Goal: Check status: Check status

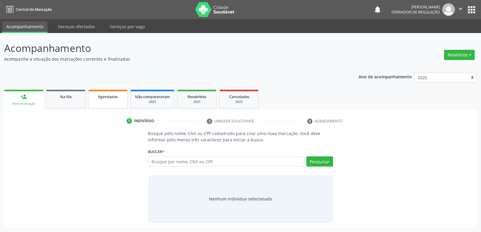
click at [101, 97] on span "Agendados" at bounding box center [108, 96] width 20 height 5
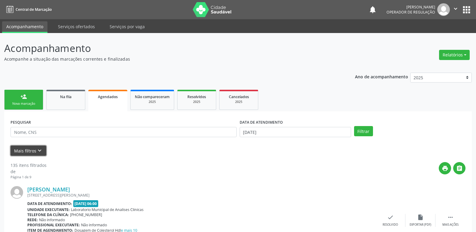
click at [38, 152] on icon "keyboard_arrow_down" at bounding box center [39, 151] width 7 height 7
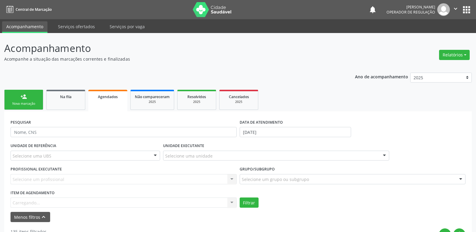
click at [199, 201] on div "Item de agendamento [GEOGRAPHIC_DATA]... No elements found. Consider changing t…" at bounding box center [124, 198] width 226 height 19
click at [232, 201] on div at bounding box center [231, 203] width 9 height 10
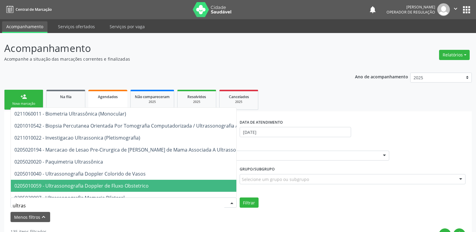
type input "ultrass"
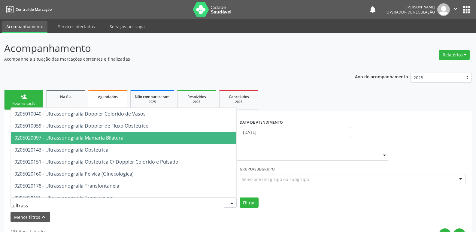
scroll to position [90, 0]
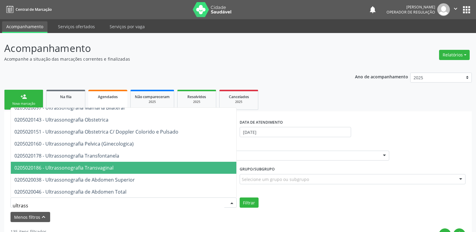
click at [148, 163] on span "0205020186 - Ultrassonografia Transvaginal" at bounding box center [162, 168] width 303 height 12
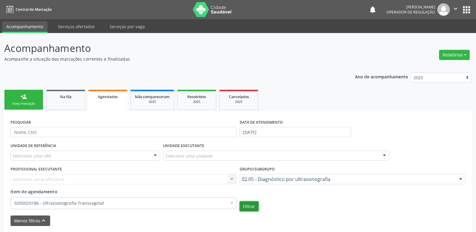
click at [248, 206] on button "Filtrar" at bounding box center [249, 207] width 19 height 10
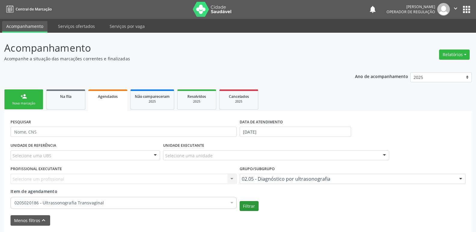
scroll to position [23, 0]
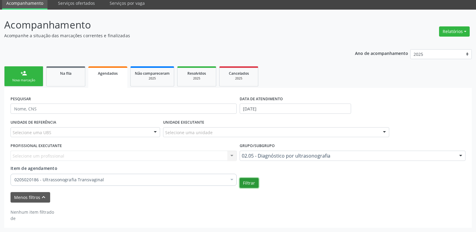
click at [245, 180] on button "Filtrar" at bounding box center [249, 183] width 19 height 10
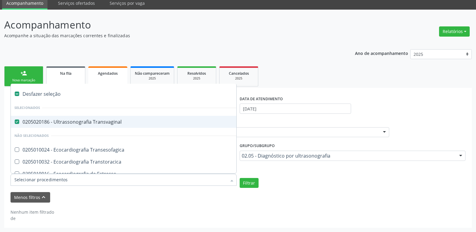
drag, startPoint x: 74, startPoint y: 123, endPoint x: 79, endPoint y: 70, distance: 53.1
click at [71, 116] on span "0205020186 - Ultrassonografia Transvaginal" at bounding box center [139, 122] width 256 height 12
checkbox Transvaginal "false"
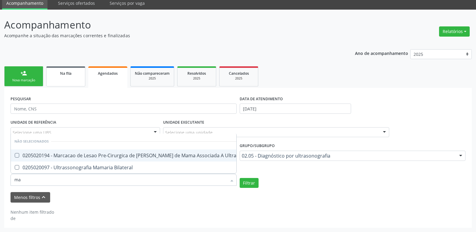
type input "mam"
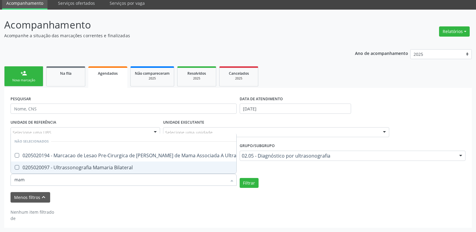
click at [125, 162] on span "0205020097 - Ultrassonografia Mamaria Bilateral" at bounding box center [139, 168] width 256 height 12
checkbox Bilateral "true"
checkbox Ultrassonografia "true"
click at [242, 181] on button "Filtrar" at bounding box center [249, 183] width 19 height 10
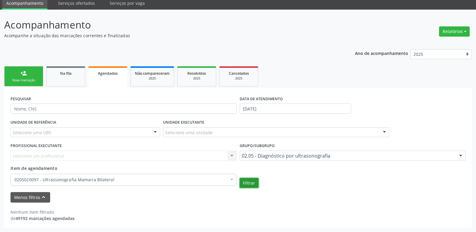
click at [251, 185] on button "Filtrar" at bounding box center [249, 183] width 19 height 10
click at [82, 68] on link "Na fila" at bounding box center [65, 76] width 39 height 20
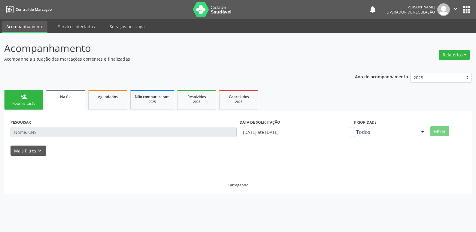
scroll to position [0, 0]
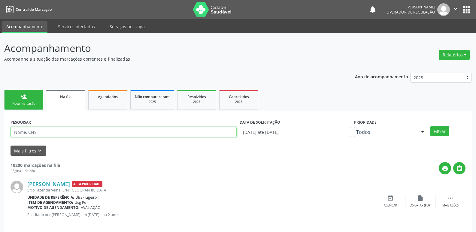
click at [215, 131] on input "text" at bounding box center [124, 132] width 226 height 10
click at [431, 126] on button "Filtrar" at bounding box center [440, 131] width 19 height 10
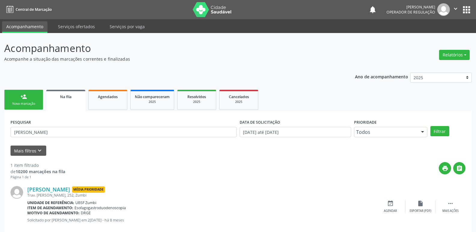
scroll to position [12, 0]
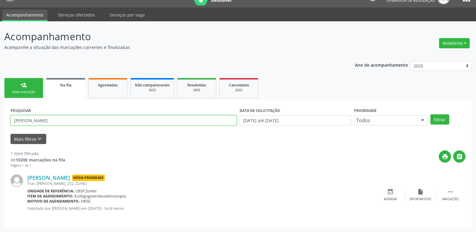
drag, startPoint x: 47, startPoint y: 121, endPoint x: 4, endPoint y: 98, distance: 49.5
click at [0, 120] on div "Acompanhamento Acompanhe a situação das marcações correntes e finalizadas Relat…" at bounding box center [238, 126] width 476 height 211
click at [431, 114] on button "Filtrar" at bounding box center [440, 119] width 19 height 10
drag, startPoint x: 60, startPoint y: 124, endPoint x: 32, endPoint y: 126, distance: 28.6
click at [0, 139] on div "Acompanhamento Acompanhe a situação das marcações correntes e finalizadas Relat…" at bounding box center [238, 126] width 476 height 211
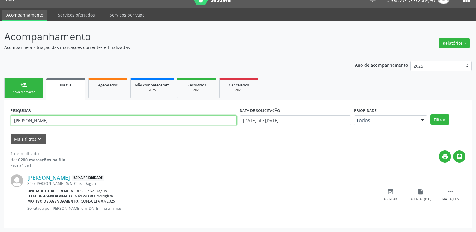
type input "[PERSON_NAME]"
click at [431, 114] on button "Filtrar" at bounding box center [440, 119] width 19 height 10
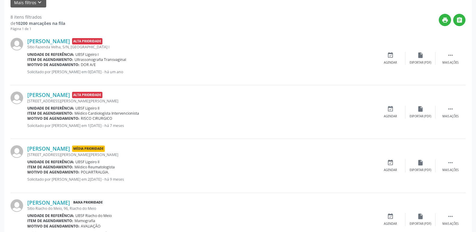
scroll to position [0, 0]
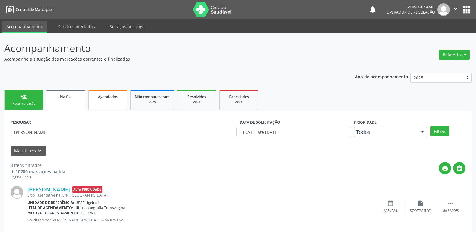
click at [108, 97] on span "Agendados" at bounding box center [108, 96] width 20 height 5
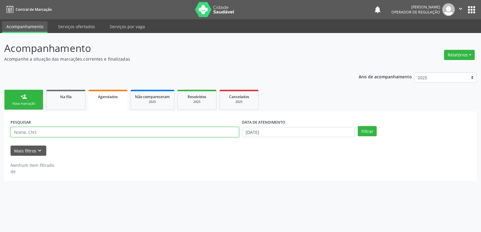
click at [30, 135] on input "text" at bounding box center [125, 132] width 228 height 10
type input "[PERSON_NAME] da n"
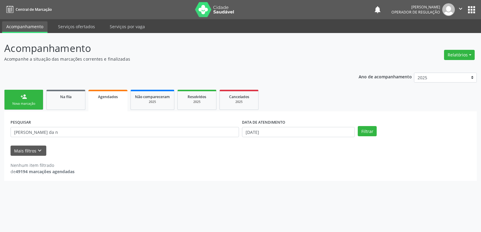
click at [264, 127] on label "DATA DE ATENDIMENTO" at bounding box center [263, 122] width 43 height 9
click at [248, 129] on input "[DATE]" at bounding box center [298, 132] width 113 height 10
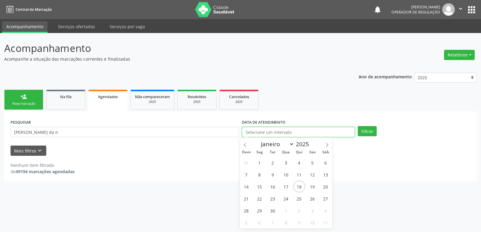
click at [358, 126] on button "Filtrar" at bounding box center [367, 131] width 19 height 10
click at [358, 134] on button "Filtrar" at bounding box center [367, 131] width 19 height 10
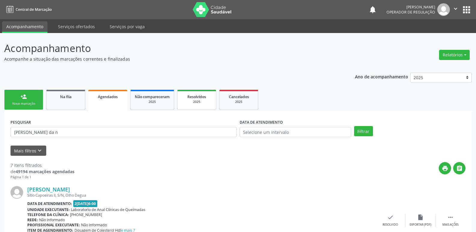
click at [202, 100] on div "2025" at bounding box center [197, 102] width 30 height 5
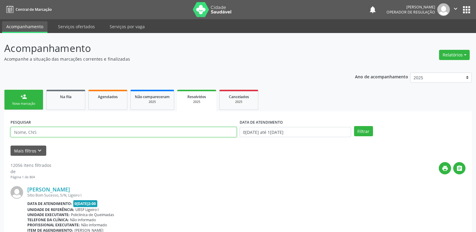
click at [43, 134] on input "text" at bounding box center [124, 132] width 226 height 10
type input "[PERSON_NAME] da n"
click at [354, 126] on button "Filtrar" at bounding box center [363, 131] width 19 height 10
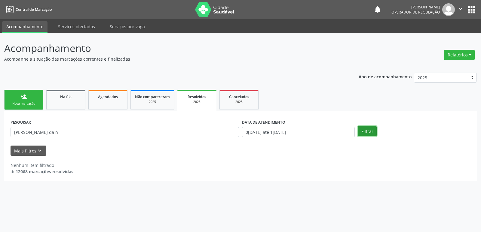
click at [368, 132] on button "Filtrar" at bounding box center [367, 131] width 19 height 10
click at [289, 131] on input "0[DATE] até 1[DATE]" at bounding box center [298, 132] width 113 height 10
click at [77, 99] on div "Na fila" at bounding box center [66, 96] width 30 height 6
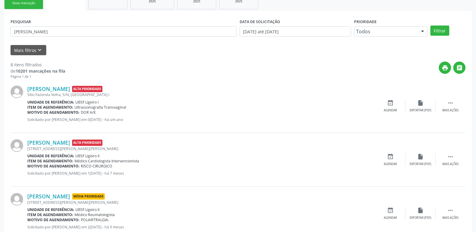
scroll to position [28, 0]
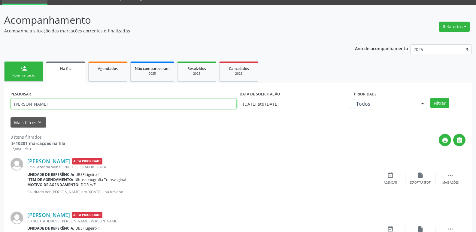
drag, startPoint x: 63, startPoint y: 103, endPoint x: 0, endPoint y: 62, distance: 75.4
click at [431, 98] on button "Filtrar" at bounding box center [440, 103] width 19 height 10
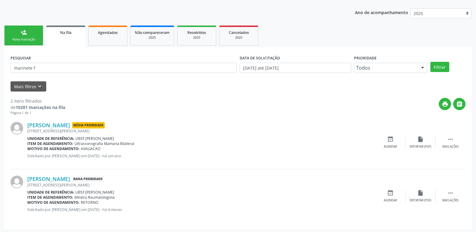
scroll to position [65, 0]
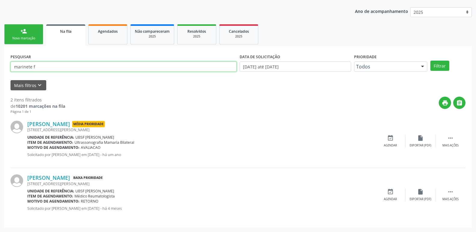
drag, startPoint x: 43, startPoint y: 67, endPoint x: 0, endPoint y: 32, distance: 55.7
click at [0, 32] on div "Acompanhamento Acompanhe a situação das marcações correntes e finalizadas Relat…" at bounding box center [238, 100] width 476 height 265
type input "[PERSON_NAME] aparecida da sil"
click at [431, 61] on button "Filtrar" at bounding box center [440, 66] width 19 height 10
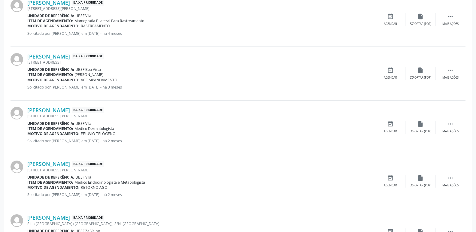
scroll to position [783, 0]
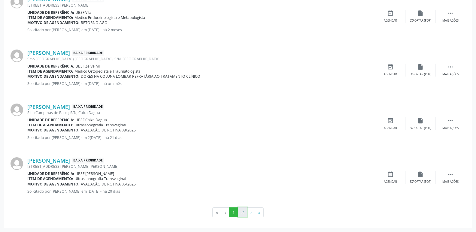
click at [243, 209] on button "2" at bounding box center [242, 213] width 9 height 10
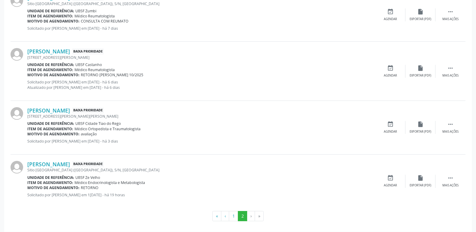
scroll to position [250, 0]
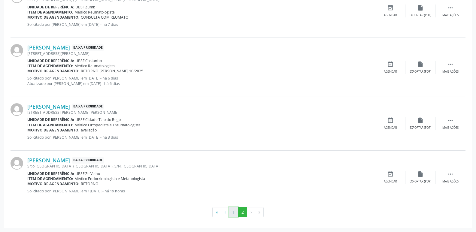
click at [233, 212] on button "1" at bounding box center [233, 212] width 9 height 10
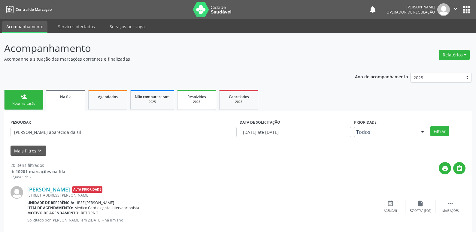
click at [204, 96] on span "Resolvidos" at bounding box center [196, 96] width 19 height 5
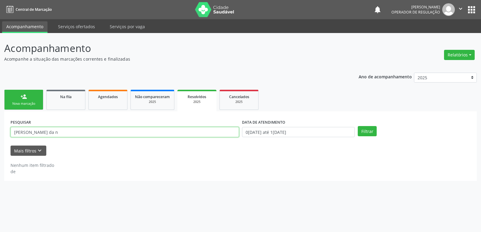
click at [61, 131] on input "[PERSON_NAME] da n" at bounding box center [125, 132] width 228 height 10
drag, startPoint x: 61, startPoint y: 131, endPoint x: 31, endPoint y: 131, distance: 30.0
click at [31, 131] on input "[PERSON_NAME] da n" at bounding box center [125, 132] width 228 height 10
type input "[PERSON_NAME] aparecida da [PERSON_NAME]"
click at [358, 126] on button "Filtrar" at bounding box center [367, 131] width 19 height 10
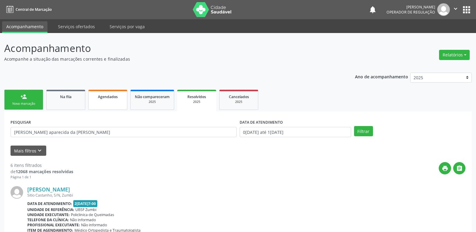
click at [105, 101] on link "Agendados" at bounding box center [107, 100] width 39 height 20
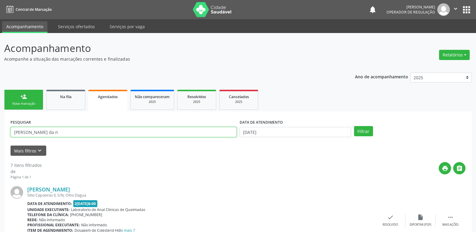
drag, startPoint x: 71, startPoint y: 129, endPoint x: 62, endPoint y: 134, distance: 11.0
click at [62, 134] on input "[PERSON_NAME] da n" at bounding box center [124, 132] width 226 height 10
drag, startPoint x: 59, startPoint y: 135, endPoint x: 26, endPoint y: 129, distance: 34.2
click at [26, 129] on input "[PERSON_NAME] da n" at bounding box center [124, 132] width 226 height 10
drag, startPoint x: 26, startPoint y: 131, endPoint x: 19, endPoint y: 130, distance: 6.9
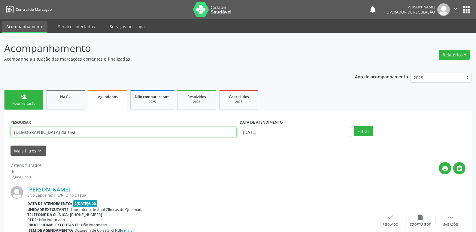
click at [20, 130] on input "[DEMOGRAPHIC_DATA] da siva" at bounding box center [124, 132] width 226 height 10
drag, startPoint x: 55, startPoint y: 134, endPoint x: 58, endPoint y: 135, distance: 3.2
click at [58, 134] on input "[PERSON_NAME] aparecida da siva" at bounding box center [124, 132] width 226 height 10
click at [56, 135] on input "[PERSON_NAME] aparecida da siva" at bounding box center [124, 132] width 226 height 10
type input "[PERSON_NAME]"
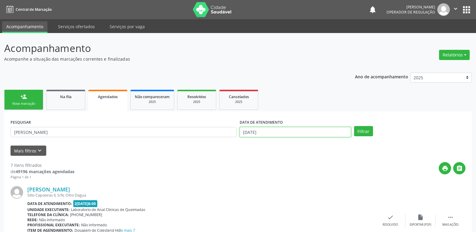
click at [278, 133] on input "[DATE]" at bounding box center [295, 132] width 111 height 10
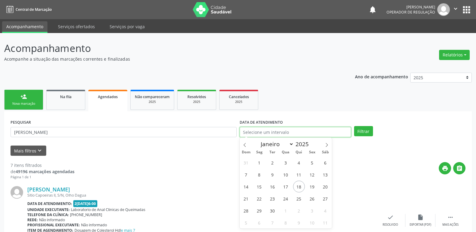
click at [354, 126] on button "Filtrar" at bounding box center [363, 131] width 19 height 10
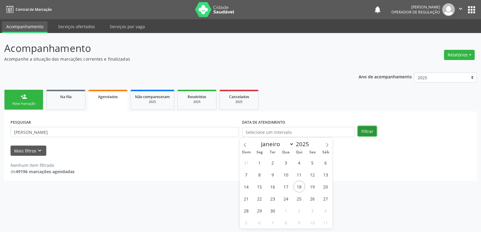
drag, startPoint x: 364, startPoint y: 130, endPoint x: 359, endPoint y: 130, distance: 5.1
click at [360, 130] on button "Filtrar" at bounding box center [367, 131] width 19 height 10
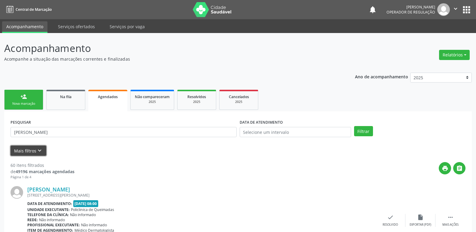
click at [32, 149] on button "Mais filtros keyboard_arrow_down" at bounding box center [29, 151] width 36 height 11
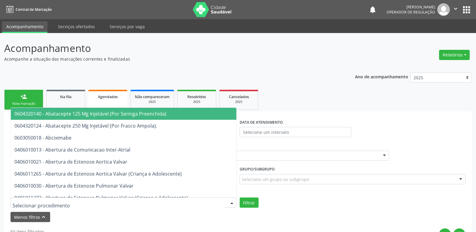
click at [51, 199] on div at bounding box center [124, 203] width 226 height 10
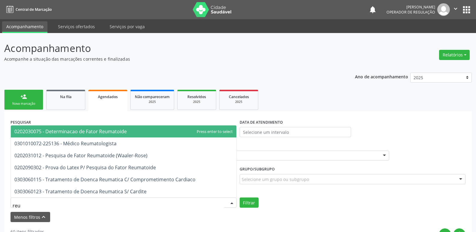
type input "reum"
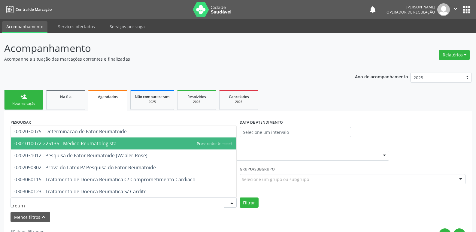
click at [100, 141] on span "0301010072-225136 - Médico Reumatologista" at bounding box center [65, 143] width 102 height 7
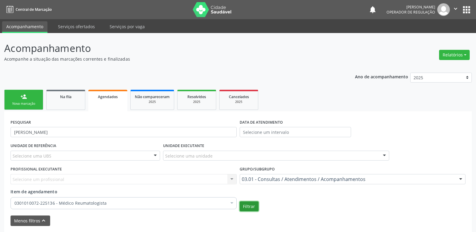
click at [250, 208] on button "Filtrar" at bounding box center [249, 207] width 19 height 10
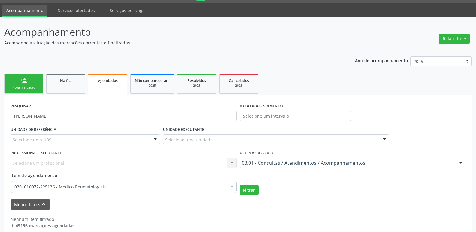
scroll to position [23, 0]
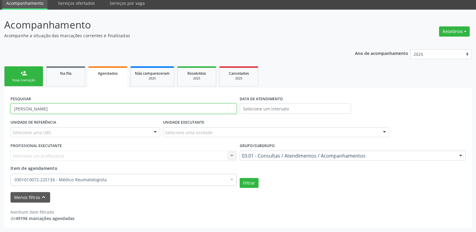
click at [110, 106] on input "[PERSON_NAME]" at bounding box center [124, 109] width 226 height 10
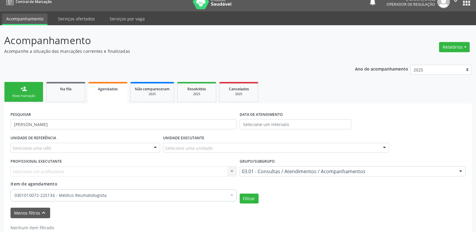
scroll to position [0, 0]
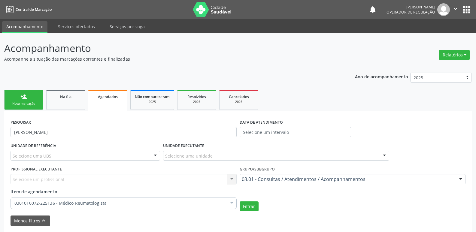
click at [110, 106] on link "Agendados" at bounding box center [107, 101] width 39 height 22
click at [94, 129] on input "[PERSON_NAME]" at bounding box center [124, 132] width 226 height 10
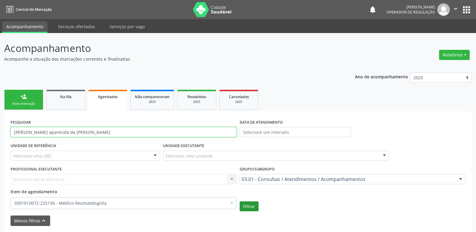
type input "[PERSON_NAME] aparecida da [PERSON_NAME]"
click at [254, 206] on button "Filtrar" at bounding box center [249, 207] width 19 height 10
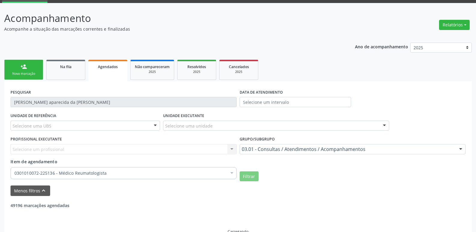
scroll to position [23, 0]
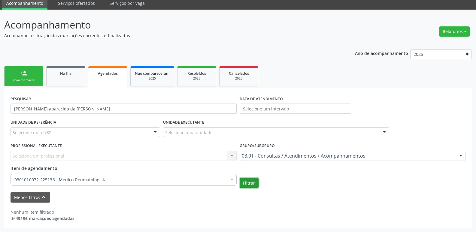
click at [247, 181] on button "Filtrar" at bounding box center [249, 183] width 19 height 10
click at [63, 75] on span "Na fila" at bounding box center [65, 73] width 11 height 5
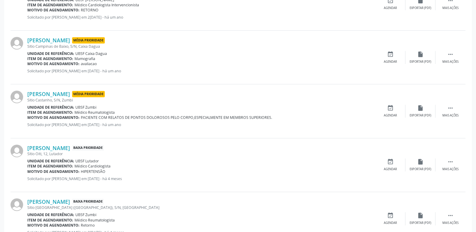
scroll to position [0, 0]
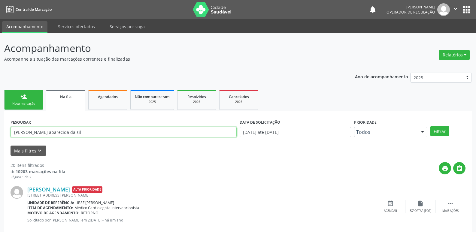
click at [74, 135] on input "[PERSON_NAME] aparecida da sil" at bounding box center [124, 132] width 226 height 10
click at [74, 134] on input "[PERSON_NAME] aparecida da sil" at bounding box center [124, 132] width 226 height 10
type input "[PERSON_NAME]"
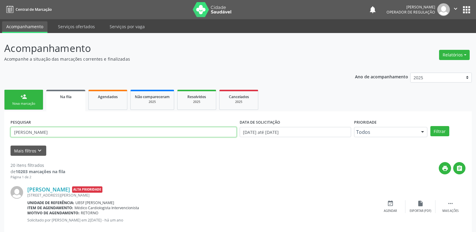
click at [431, 126] on button "Filtrar" at bounding box center [440, 131] width 19 height 10
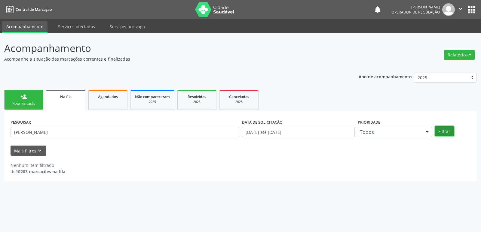
click at [440, 129] on button "Filtrar" at bounding box center [444, 131] width 19 height 10
click at [115, 103] on link "Agendados" at bounding box center [107, 100] width 39 height 20
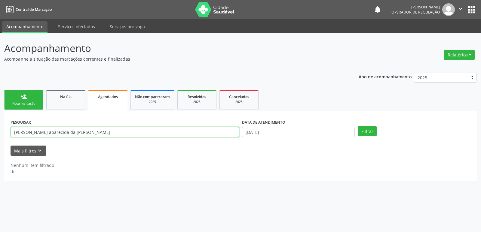
click at [70, 133] on input "[PERSON_NAME] aparecida da [PERSON_NAME]" at bounding box center [125, 132] width 228 height 10
type input "[PERSON_NAME]"
click at [358, 126] on button "Filtrar" at bounding box center [367, 131] width 19 height 10
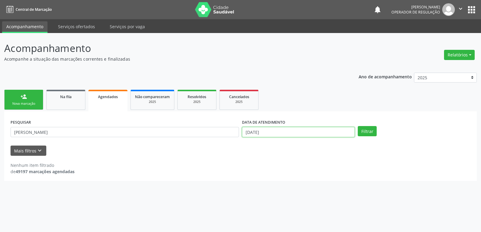
click at [343, 133] on input "[DATE]" at bounding box center [298, 132] width 113 height 10
click at [358, 126] on button "Filtrar" at bounding box center [367, 131] width 19 height 10
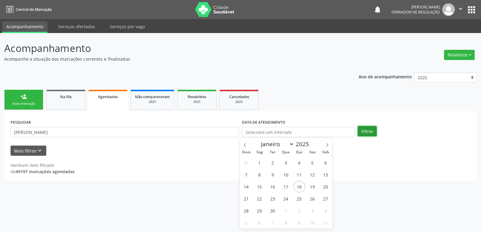
click at [366, 131] on button "Filtrar" at bounding box center [367, 131] width 19 height 10
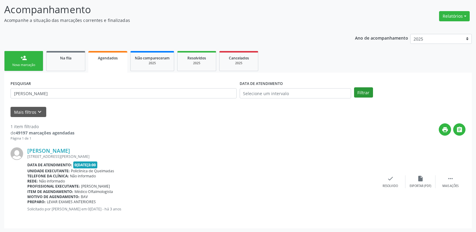
scroll to position [39, 0]
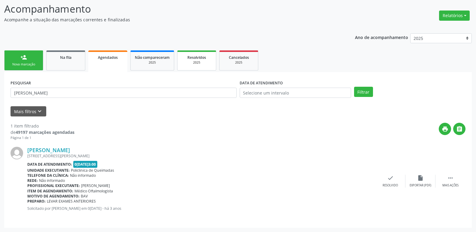
click at [202, 60] on div "2025" at bounding box center [197, 62] width 30 height 5
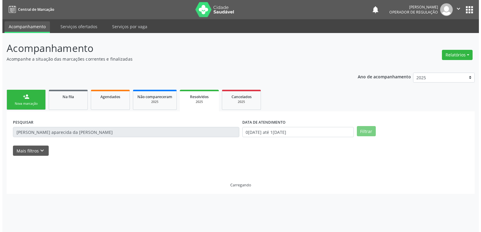
scroll to position [0, 0]
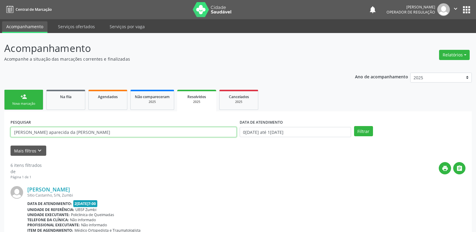
click at [75, 132] on input "[PERSON_NAME] aparecida da [PERSON_NAME]" at bounding box center [124, 132] width 226 height 10
type input "[PERSON_NAME]"
click at [354, 126] on button "Filtrar" at bounding box center [363, 131] width 19 height 10
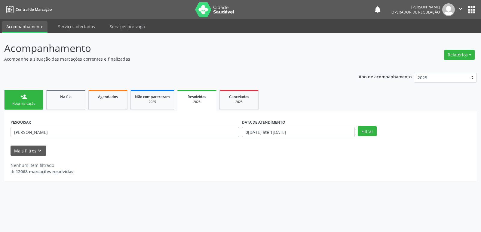
click at [367, 124] on div "PESQUISAR [PERSON_NAME] DATA DE ATENDIMENTO [DATE] até [DATE] Filtrar" at bounding box center [240, 129] width 463 height 23
click at [370, 134] on button "Filtrar" at bounding box center [367, 131] width 19 height 10
